Goal: Information Seeking & Learning: Check status

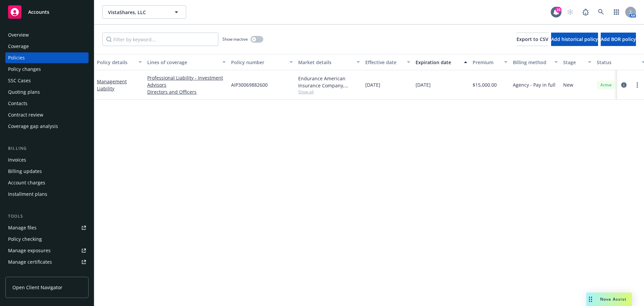
click at [33, 11] on span "Accounts" at bounding box center [38, 11] width 21 height 5
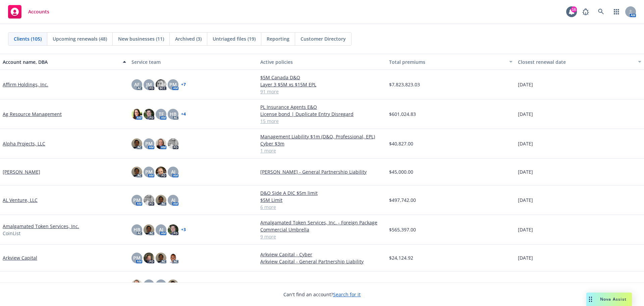
click at [279, 41] on span "Reporting" at bounding box center [278, 38] width 23 height 7
